Goal: Find specific page/section: Find specific page/section

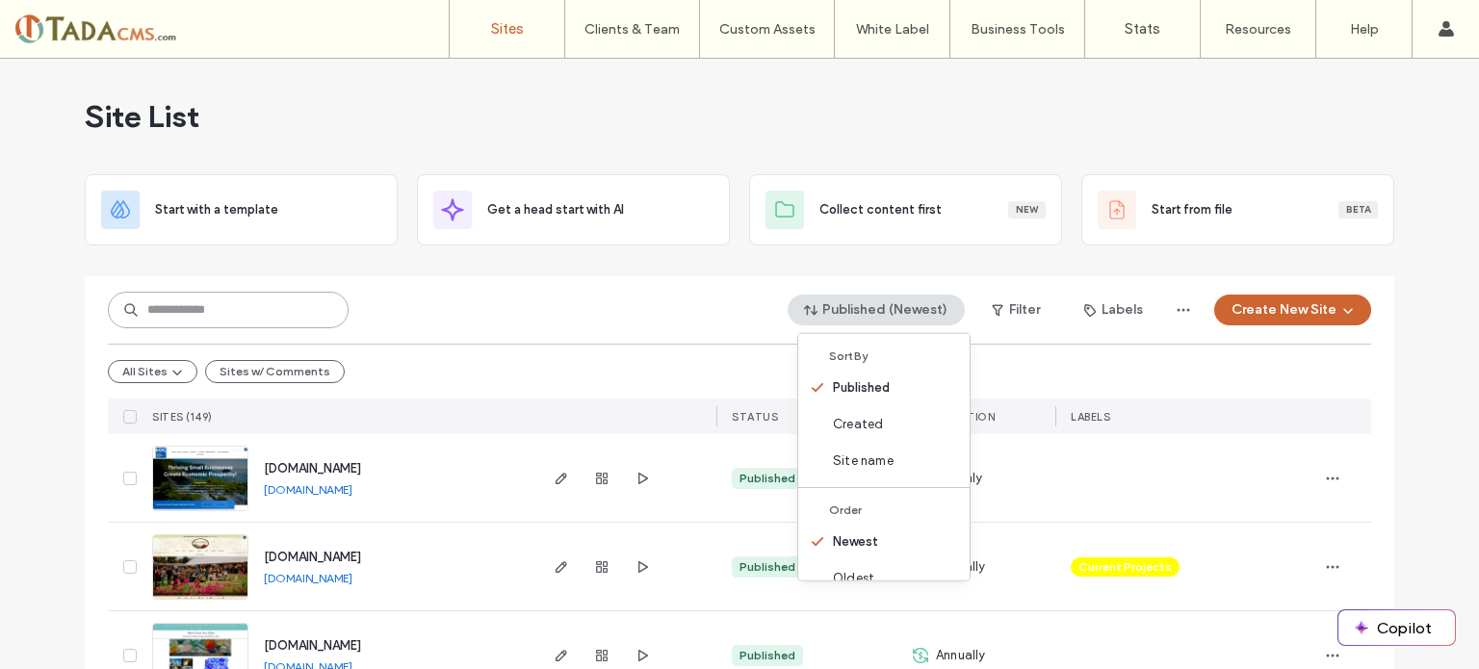
click at [166, 314] on input at bounding box center [228, 310] width 241 height 37
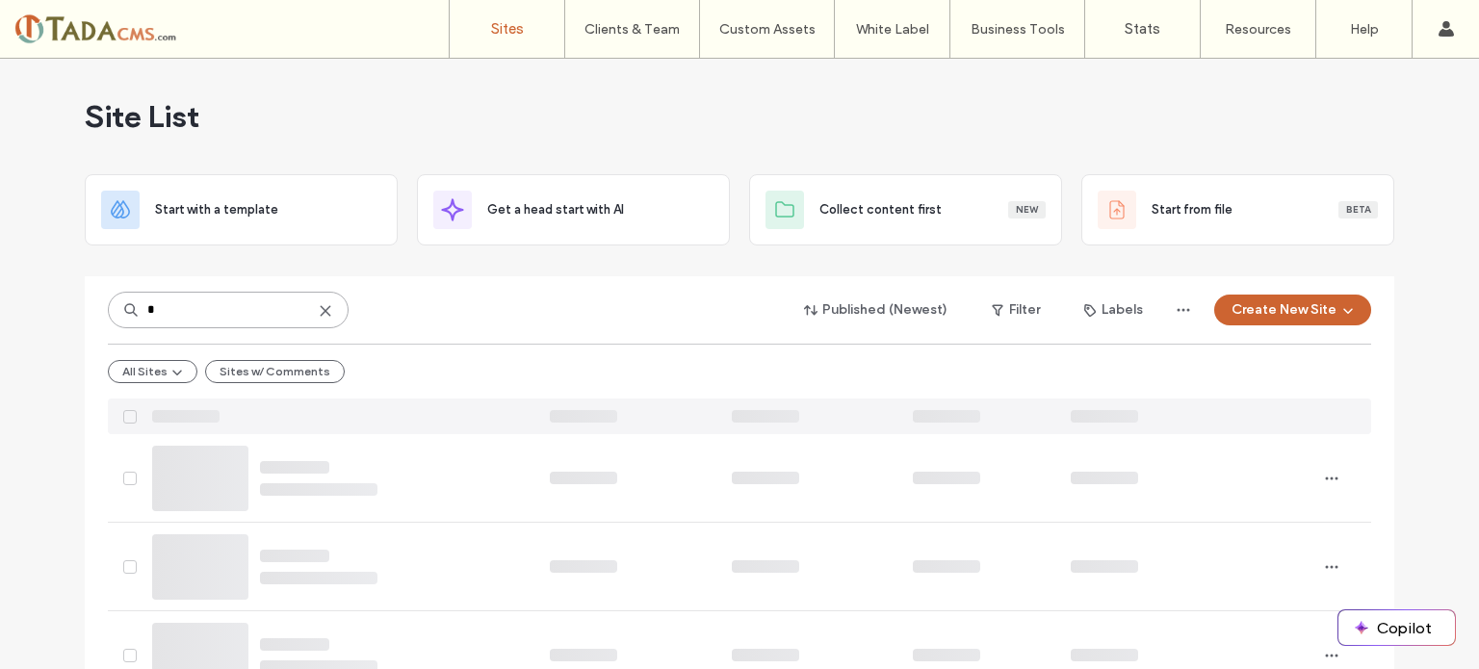
type input "*"
click at [283, 375] on button "Sites w/ Comments" at bounding box center [275, 371] width 140 height 23
click at [296, 363] on button "Sites w/ Comments" at bounding box center [267, 371] width 155 height 23
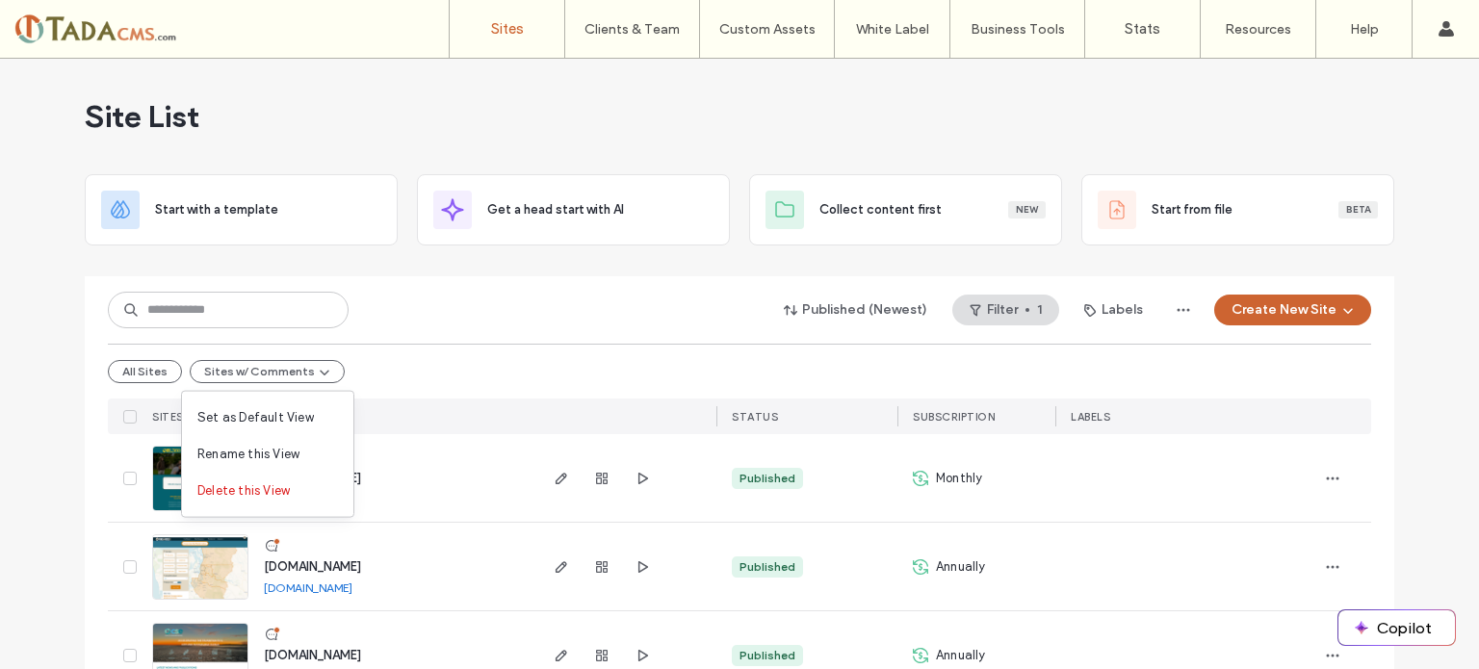
click at [427, 326] on div "Published (Newest) Filter 1 Labels Create New Site" at bounding box center [739, 310] width 1263 height 37
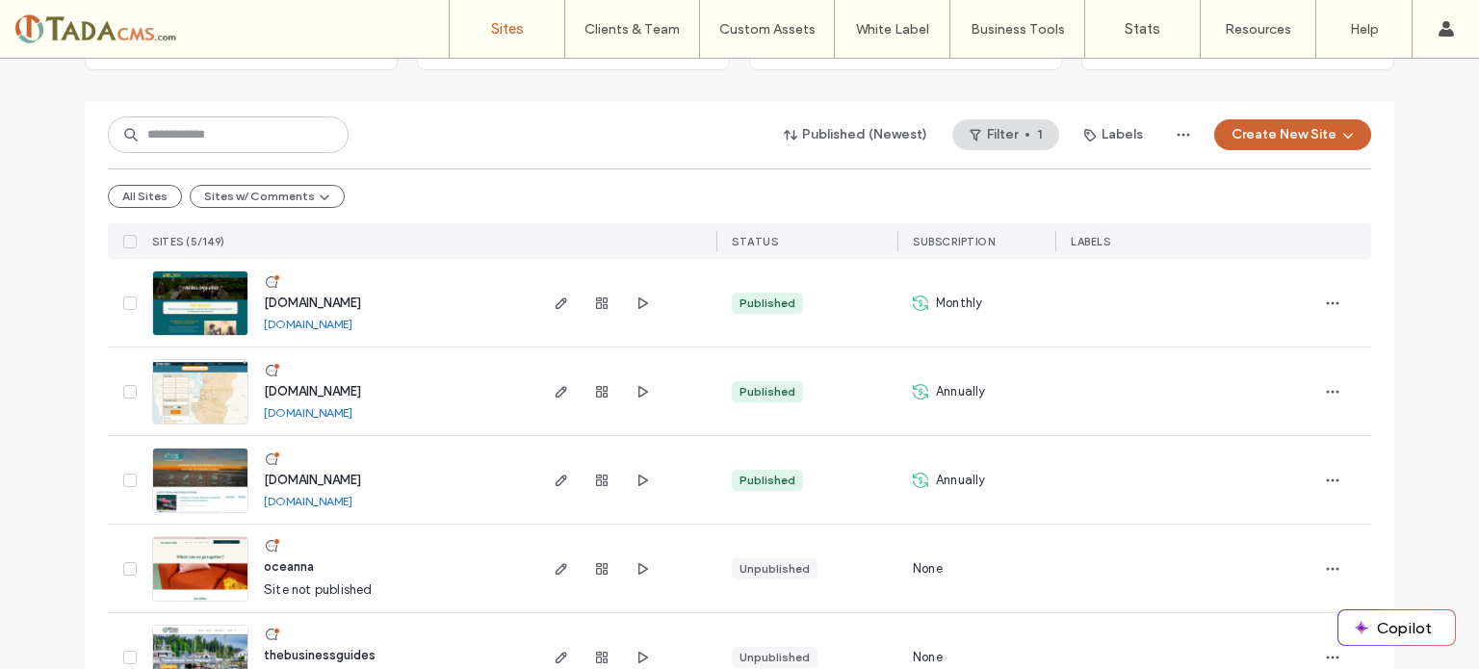
scroll to position [230, 0]
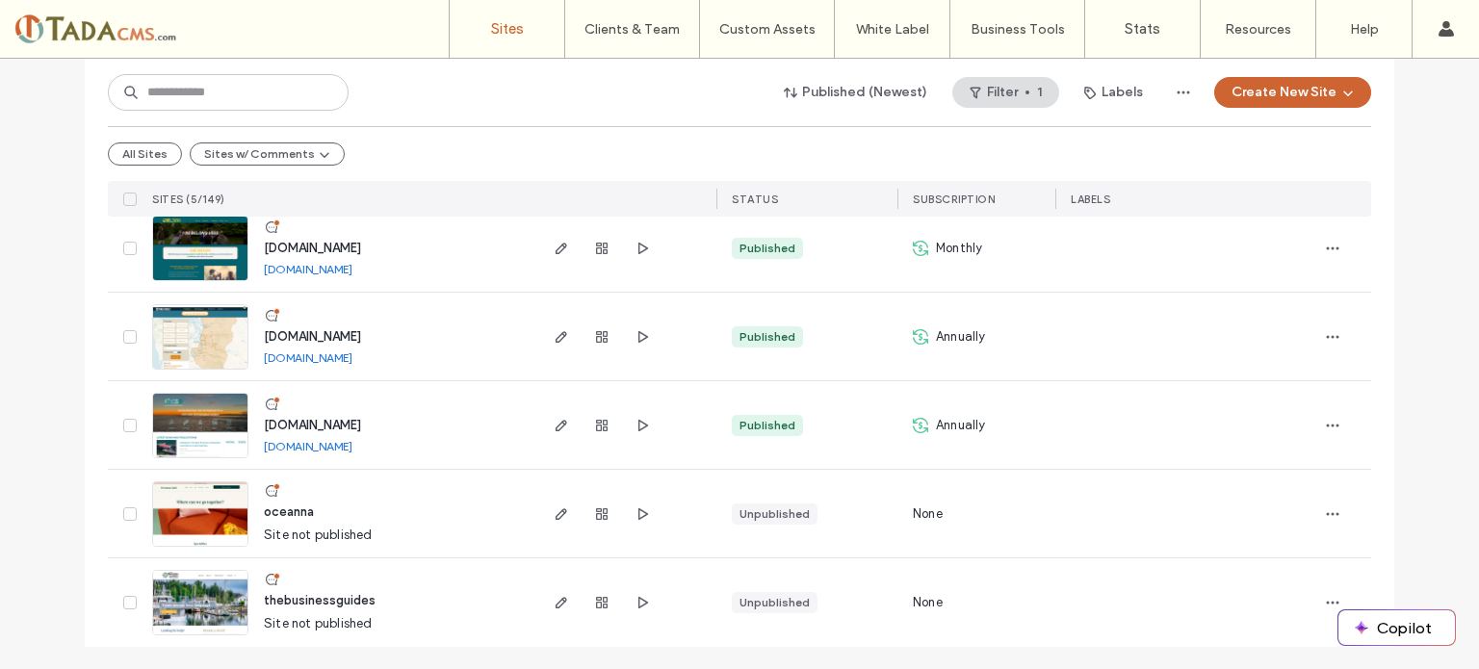
click at [208, 340] on img at bounding box center [200, 370] width 94 height 131
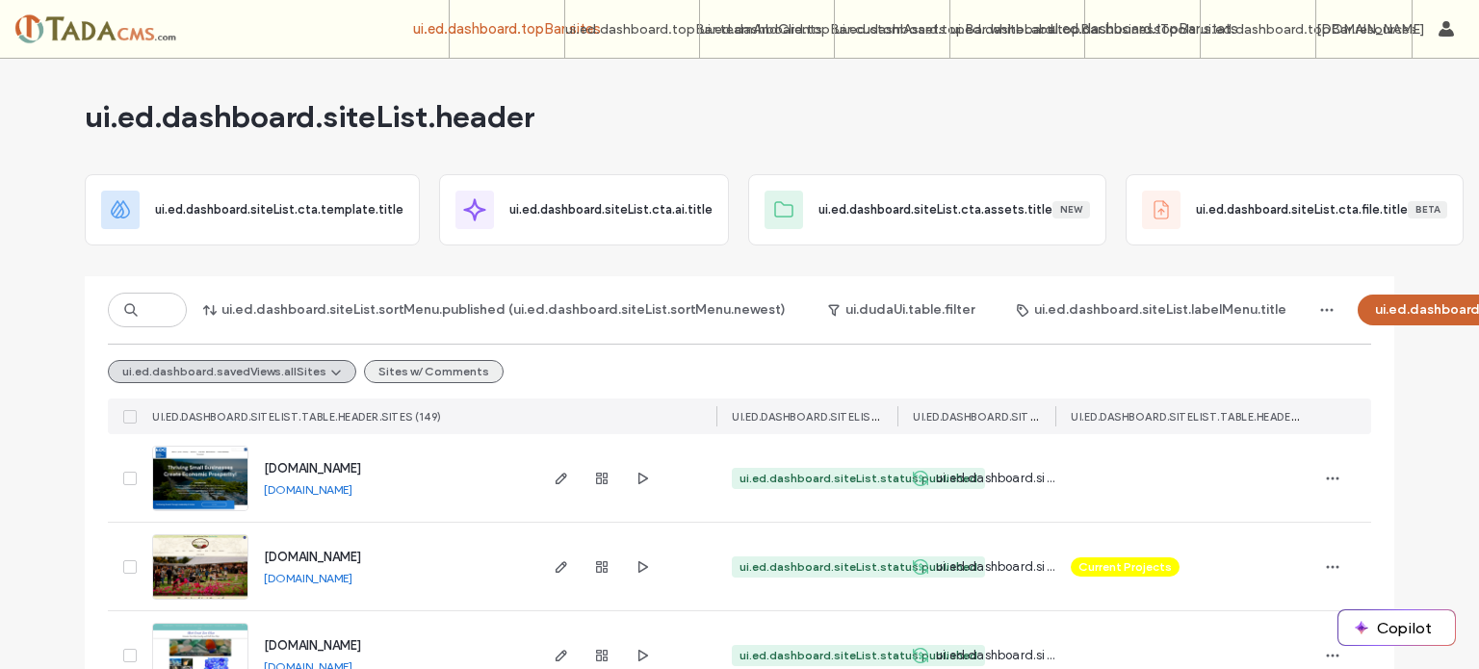
click at [390, 372] on button "Sites w/ Comments" at bounding box center [434, 371] width 140 height 23
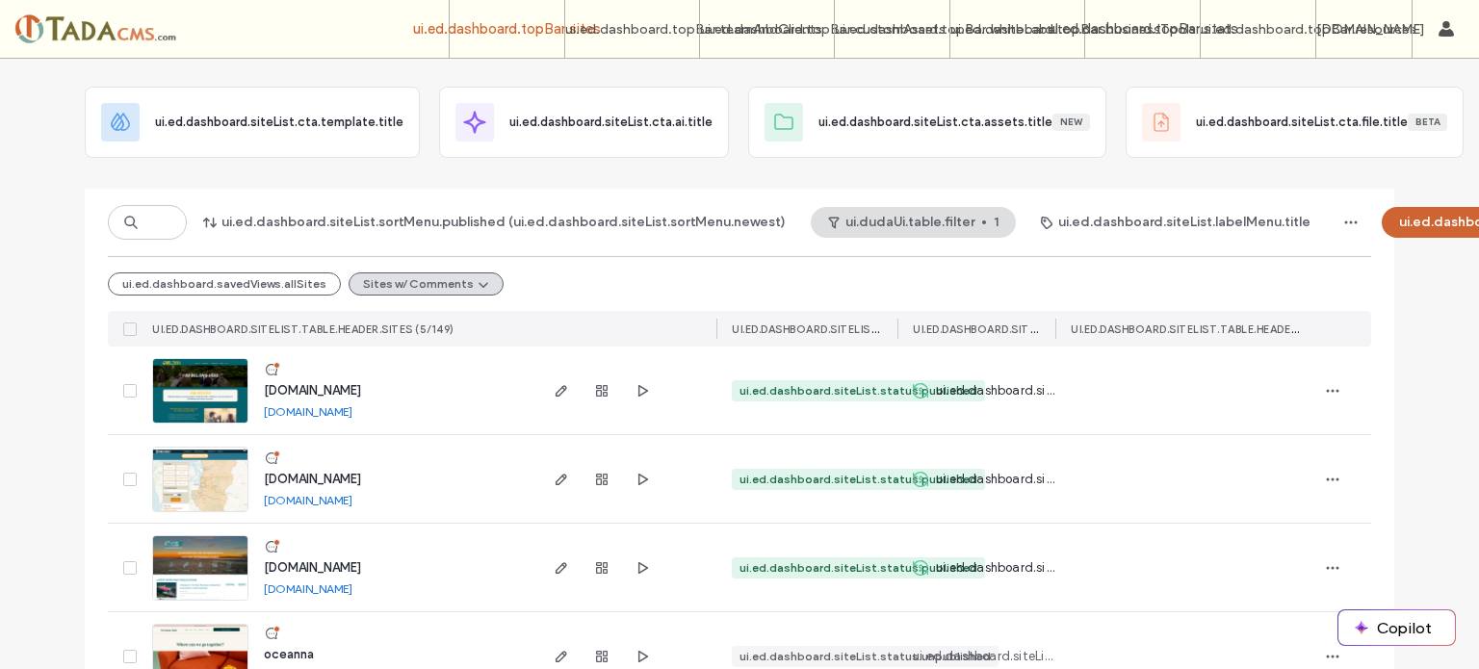
scroll to position [193, 0]
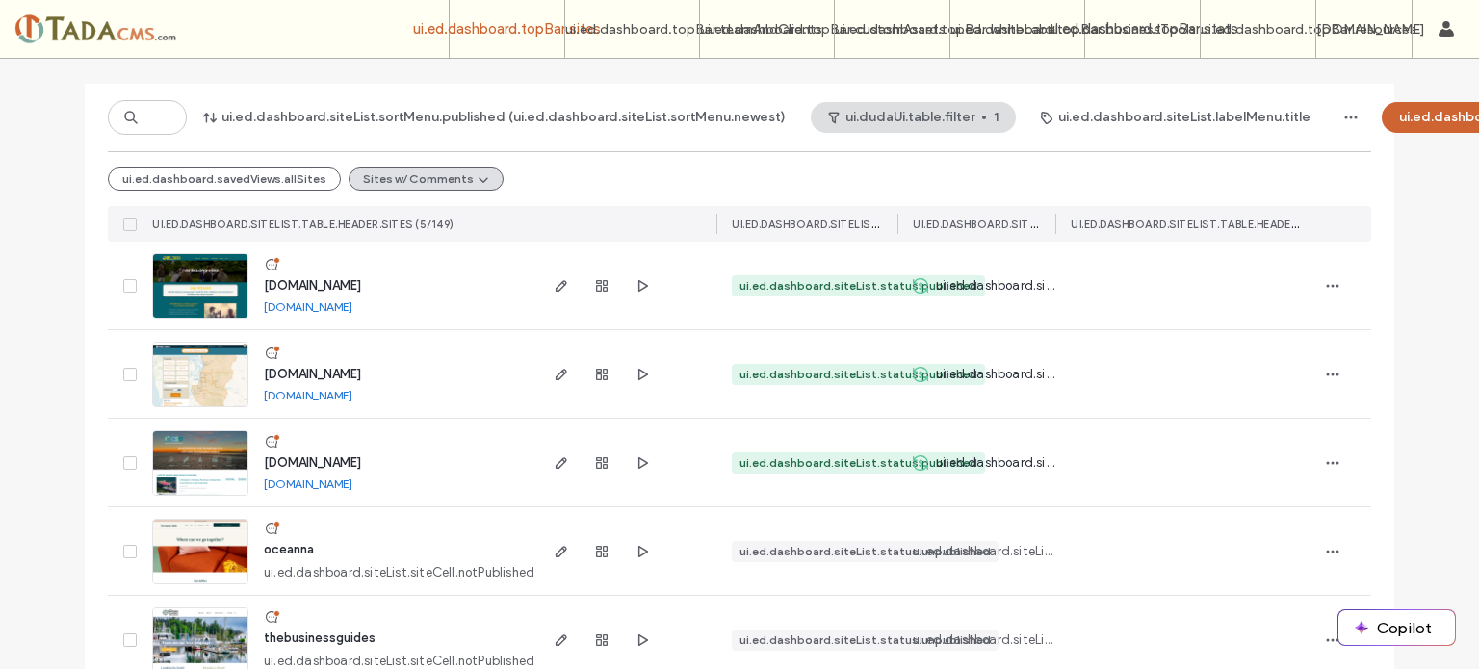
click at [199, 379] on img at bounding box center [200, 408] width 94 height 131
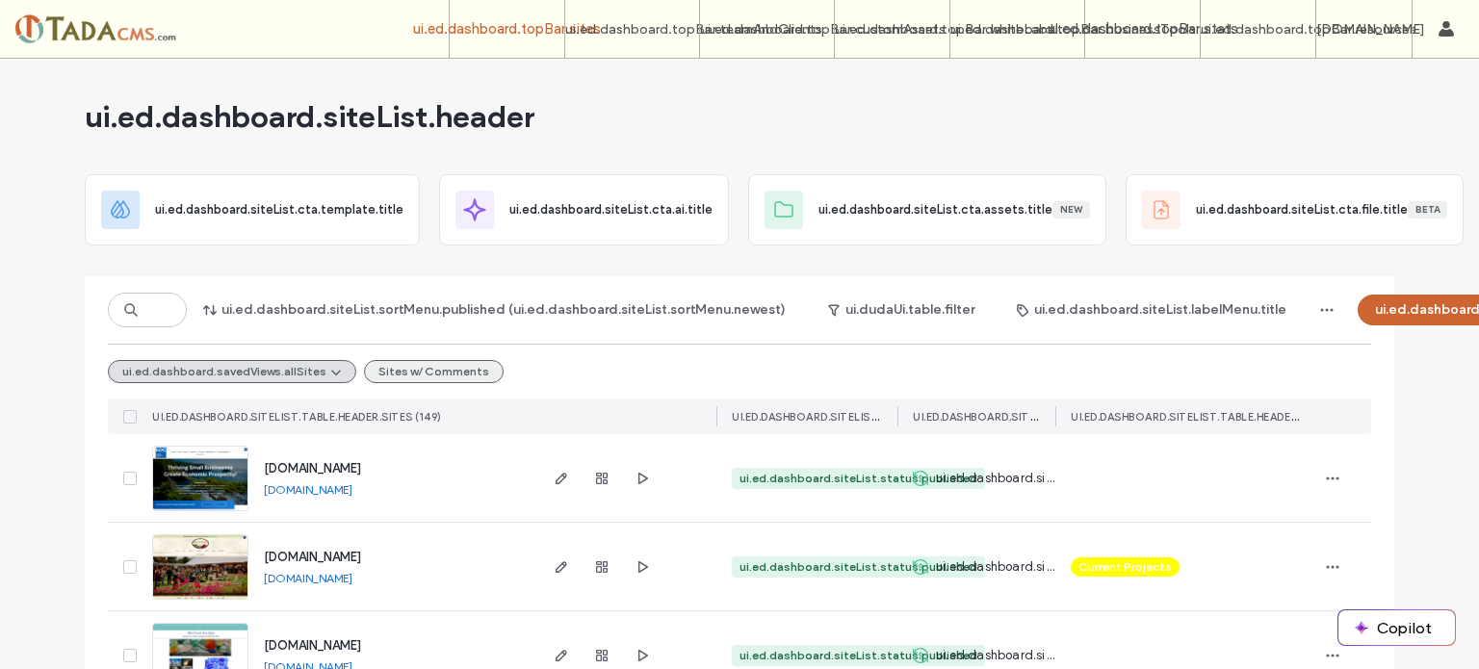
click at [421, 373] on button "Sites w/ Comments" at bounding box center [434, 371] width 140 height 23
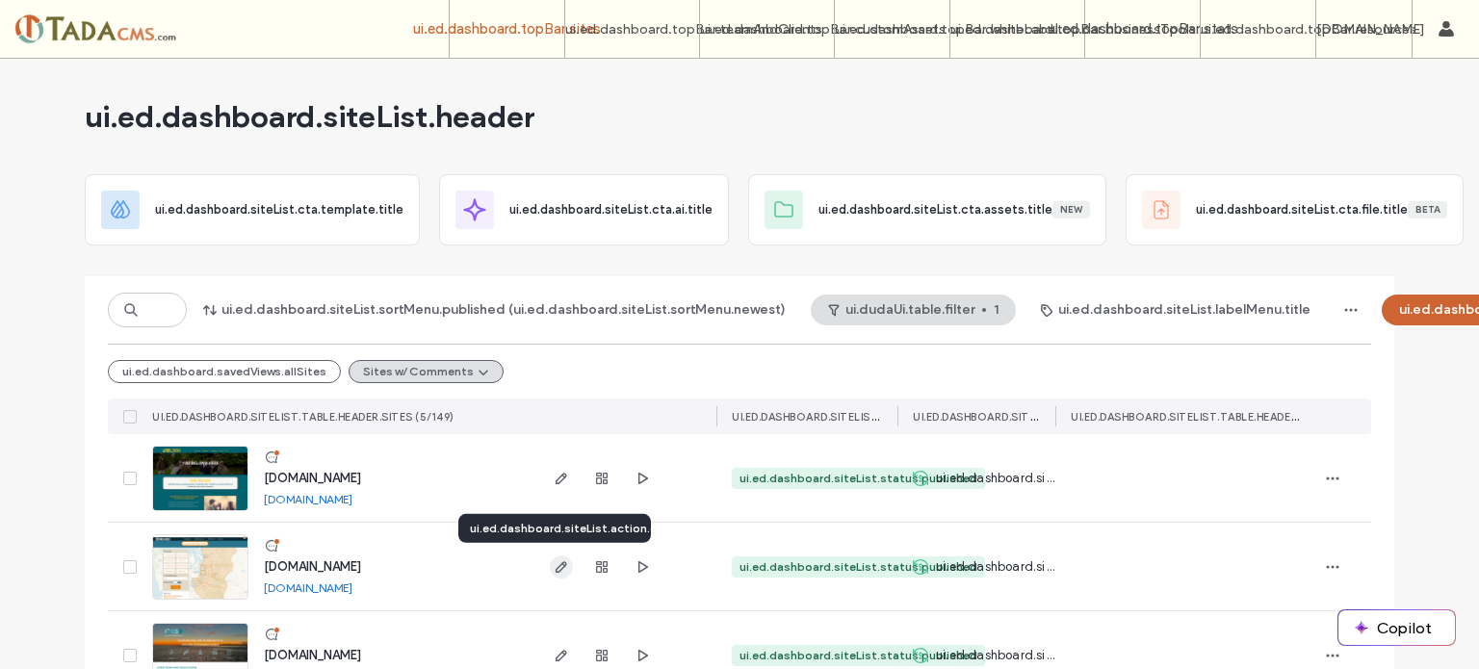
click at [555, 562] on use "button" at bounding box center [561, 567] width 12 height 12
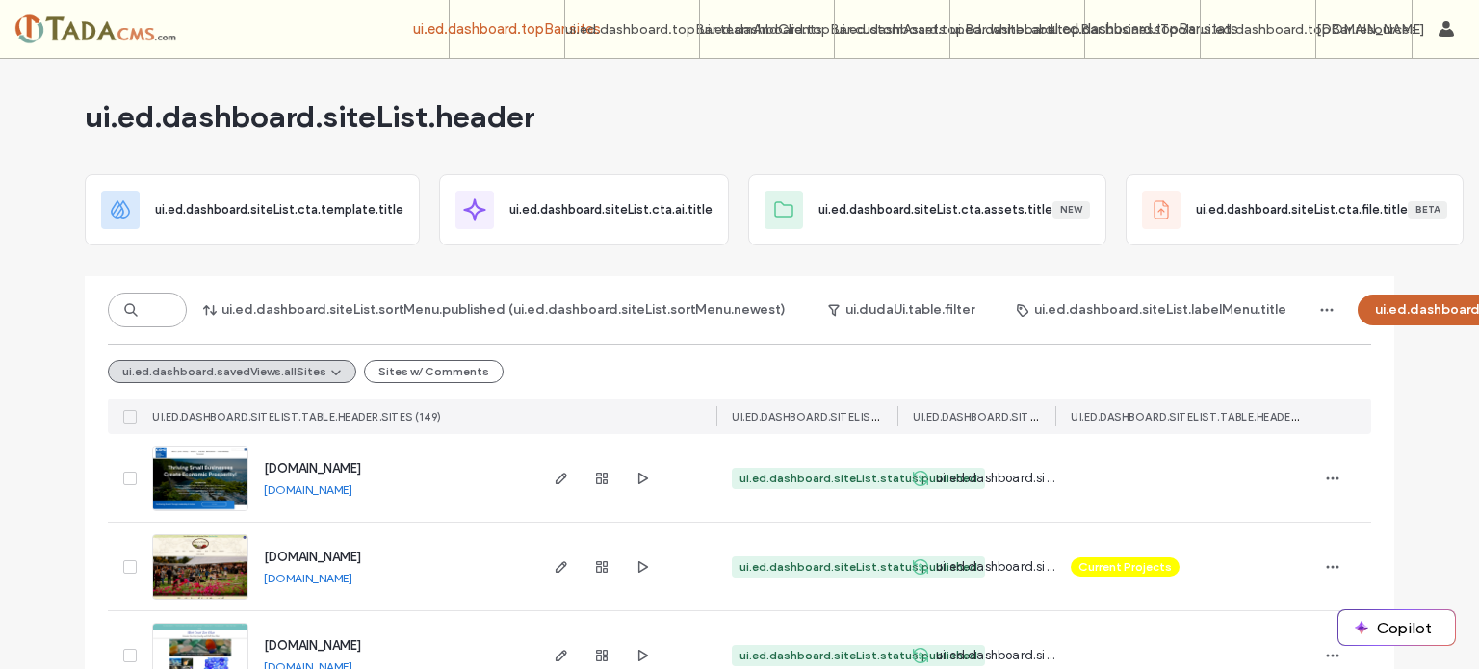
click at [165, 307] on input at bounding box center [147, 310] width 79 height 35
click at [132, 313] on input at bounding box center [147, 310] width 79 height 35
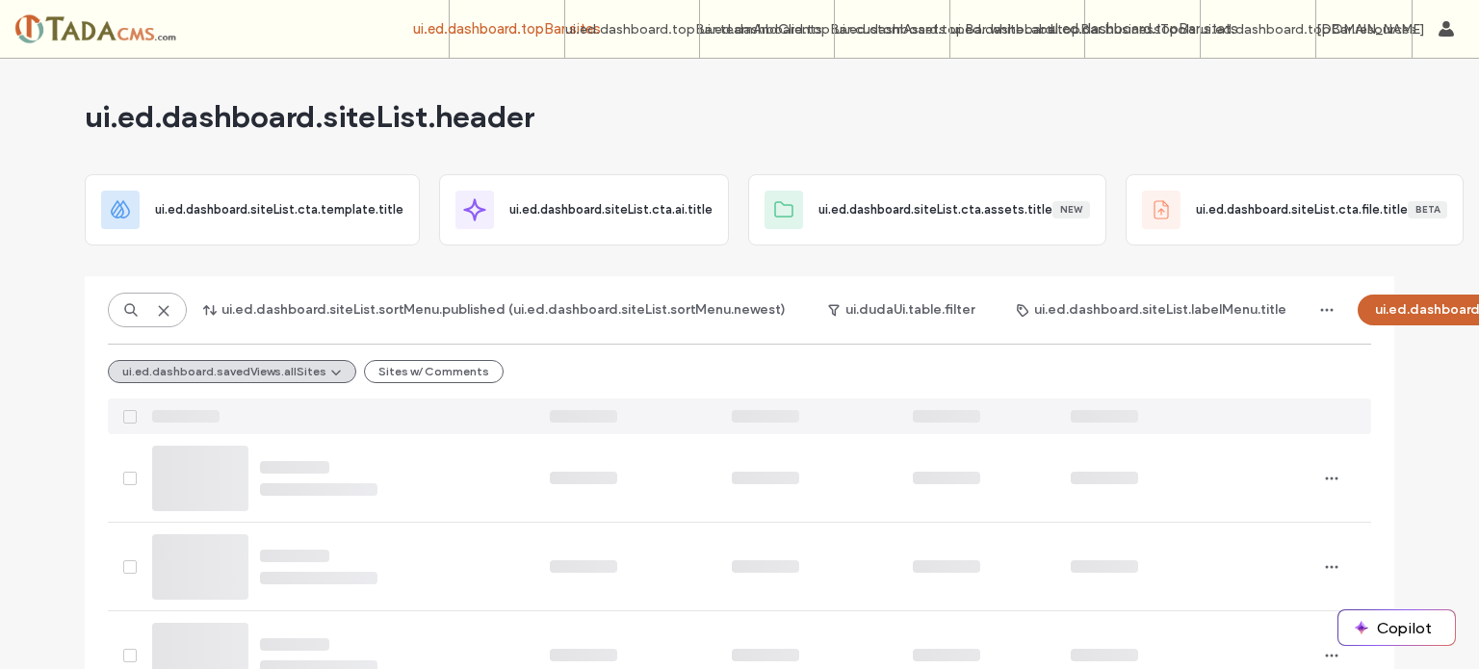
type input "*"
click at [156, 304] on icon at bounding box center [163, 310] width 15 height 15
click at [128, 314] on use at bounding box center [130, 309] width 13 height 13
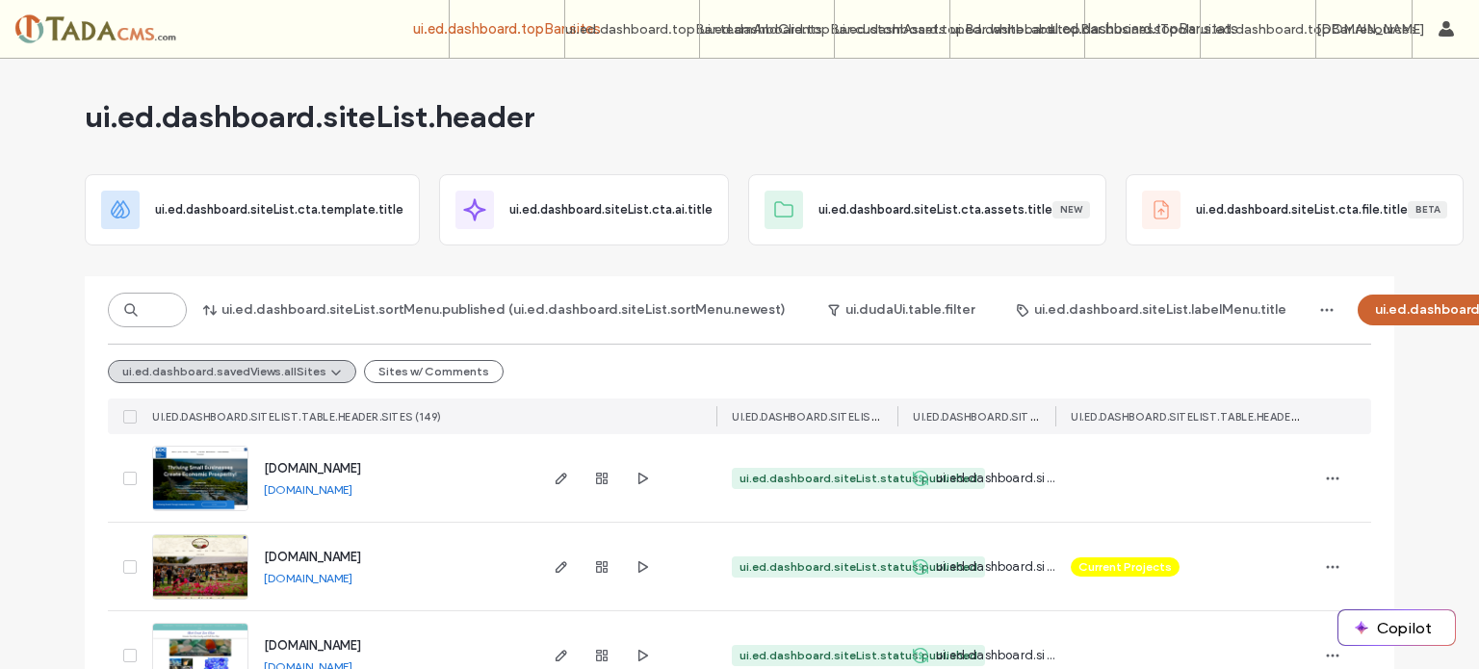
click at [143, 311] on input at bounding box center [147, 310] width 79 height 35
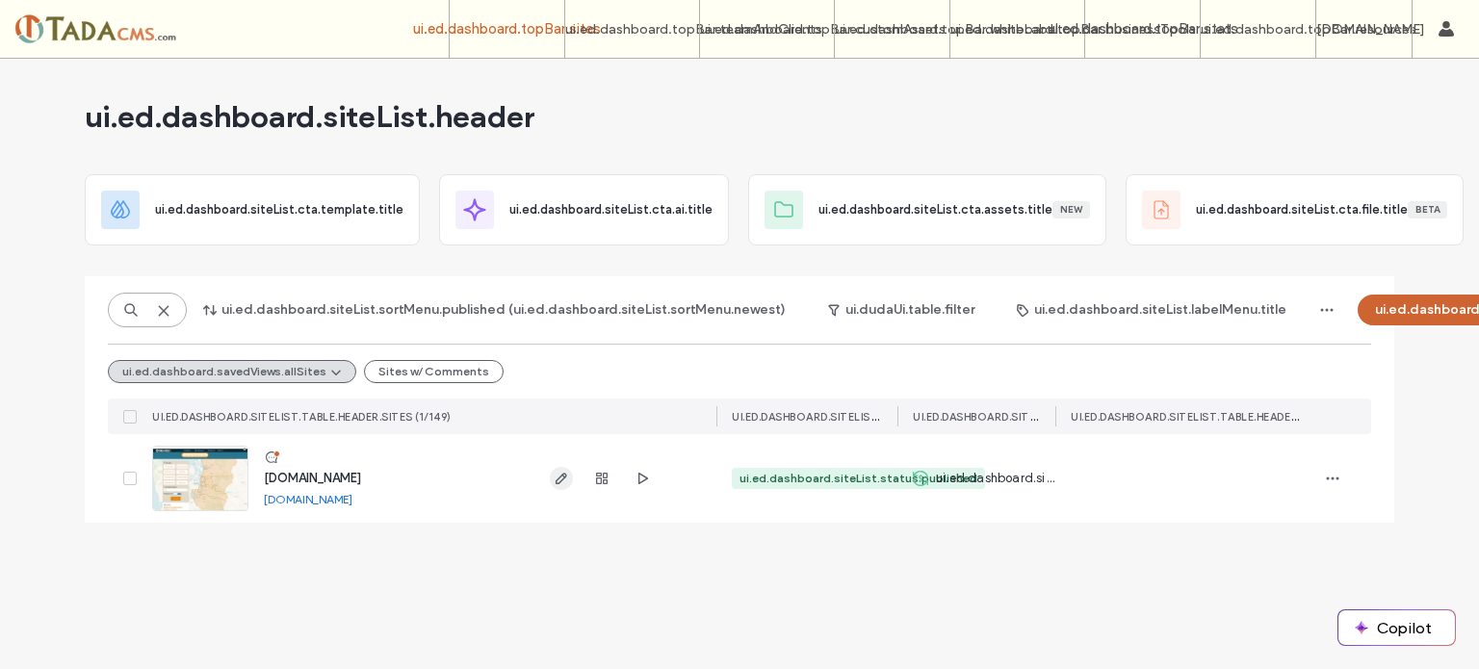
type input "****"
click at [561, 478] on icon "button" at bounding box center [560, 478] width 15 height 15
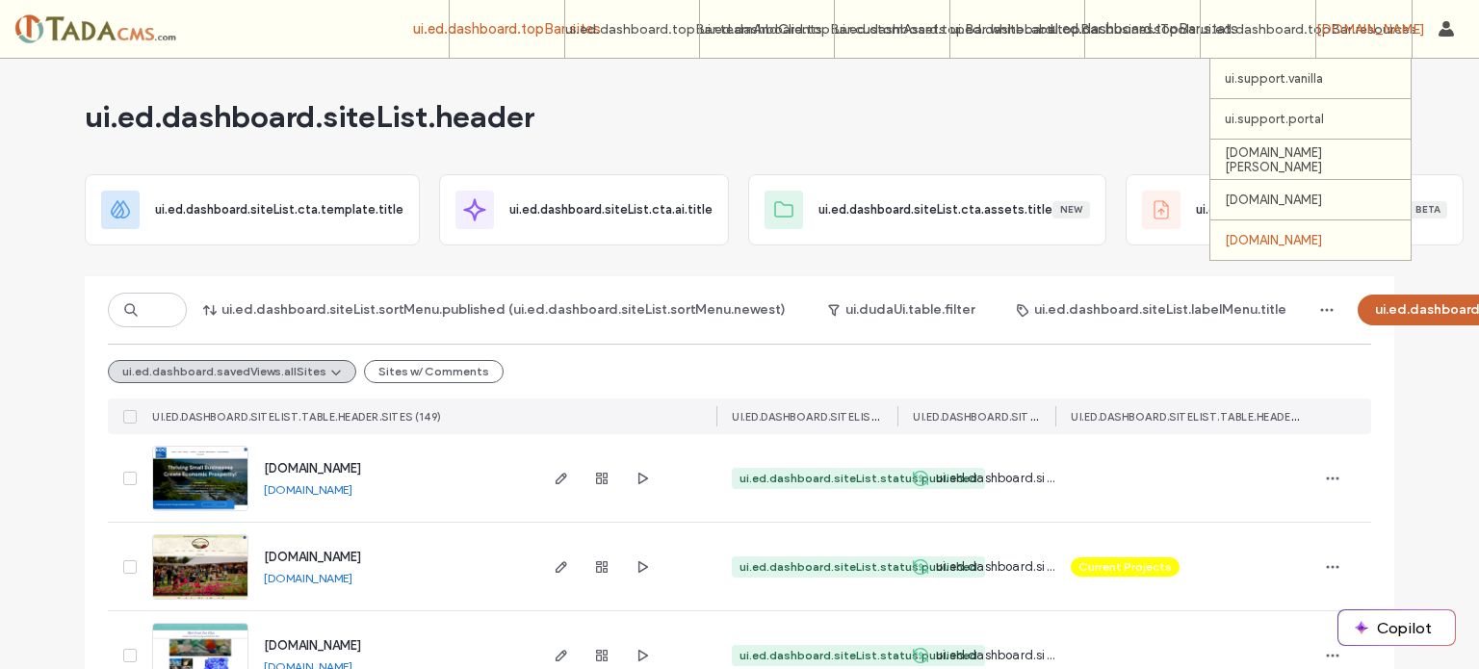
click at [1298, 239] on label "[DOMAIN_NAME]" at bounding box center [1272, 240] width 97 height 14
